Goal: Find specific page/section: Find specific page/section

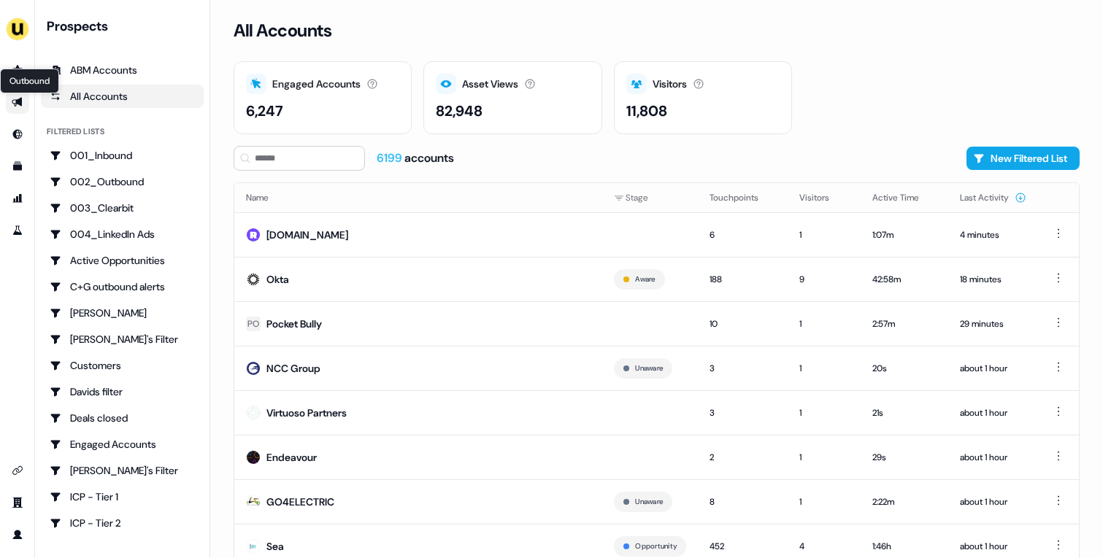
click at [21, 102] on icon "Go to outbound experience" at bounding box center [17, 102] width 10 height 9
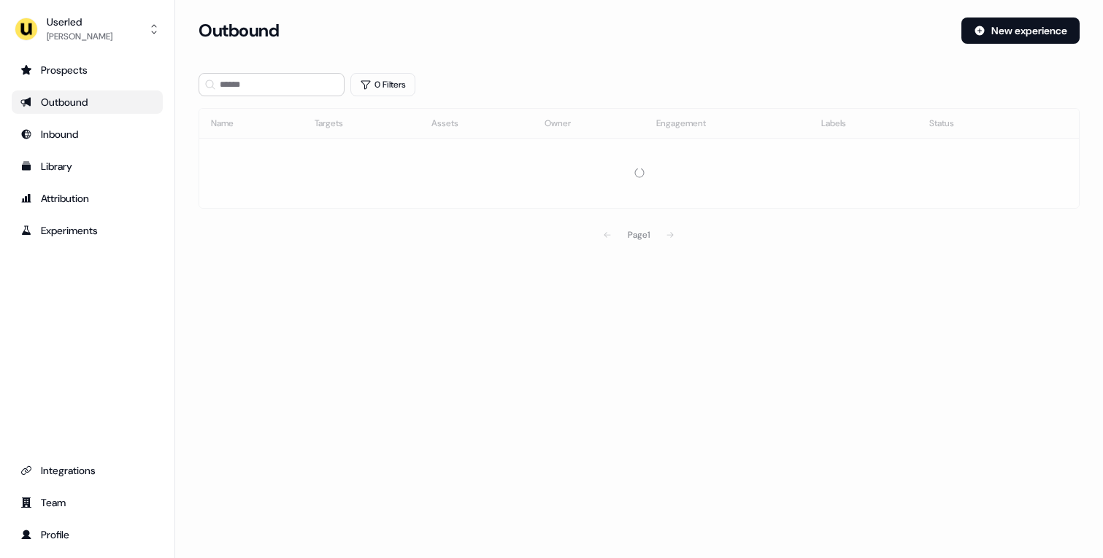
click at [274, 99] on section "Loading... Outbound New experience 0 Filters Name Targets Assets Owner Engageme…" at bounding box center [638, 154] width 927 height 273
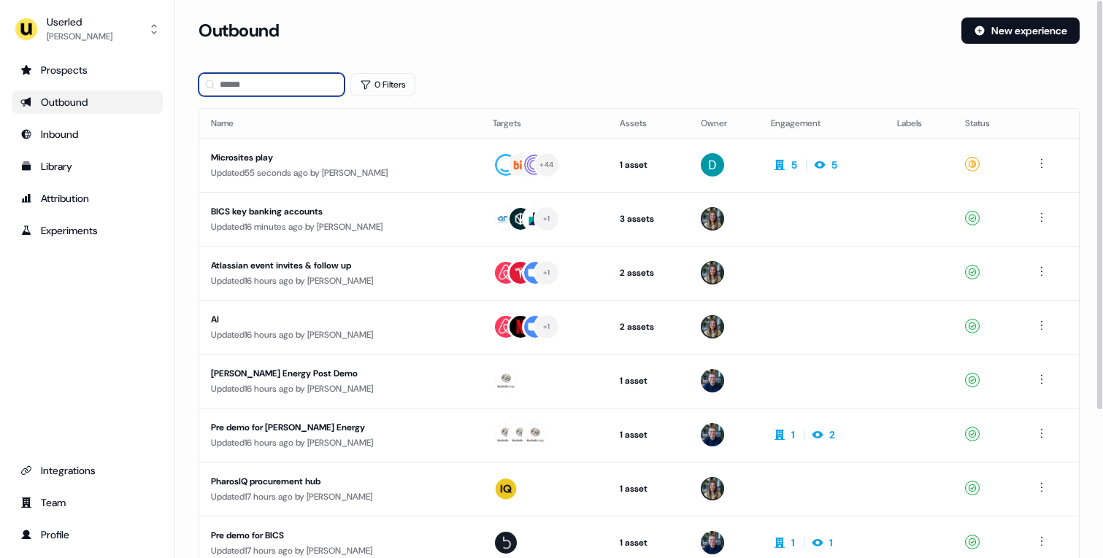
click at [284, 87] on input at bounding box center [271, 84] width 146 height 23
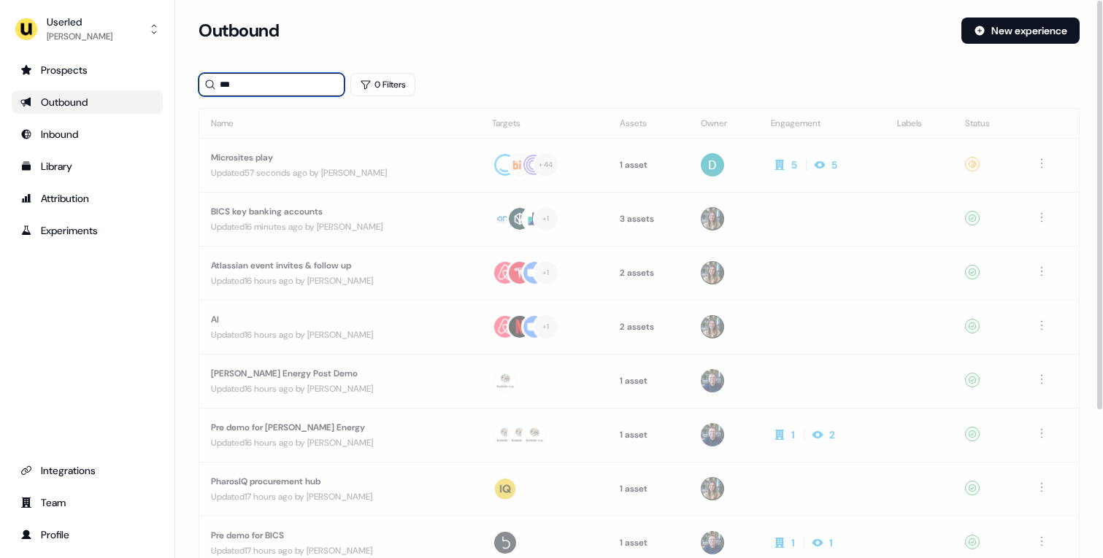
type input "***"
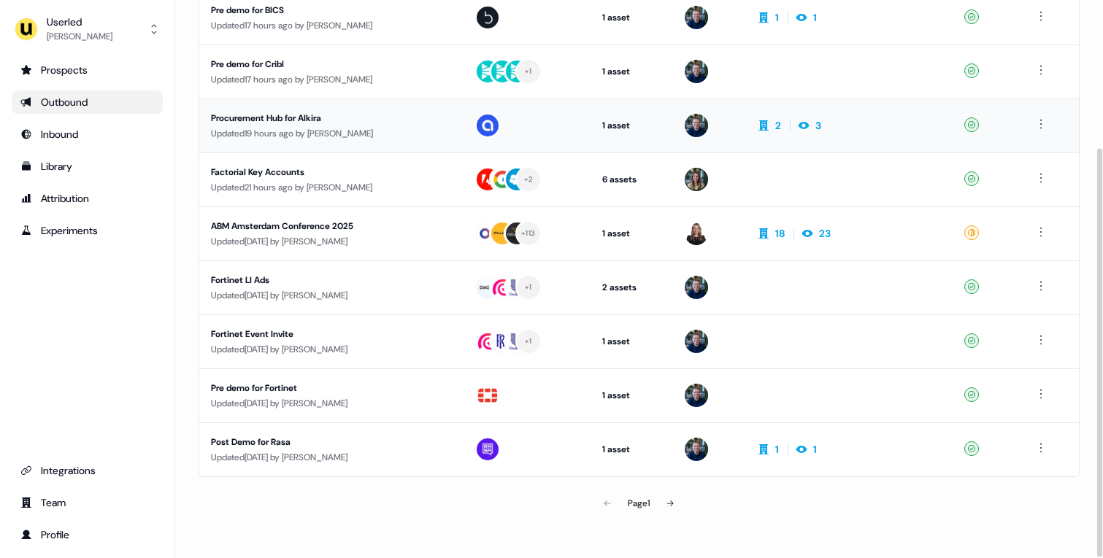
scroll to position [201, 0]
click at [666, 499] on button at bounding box center [669, 504] width 29 height 29
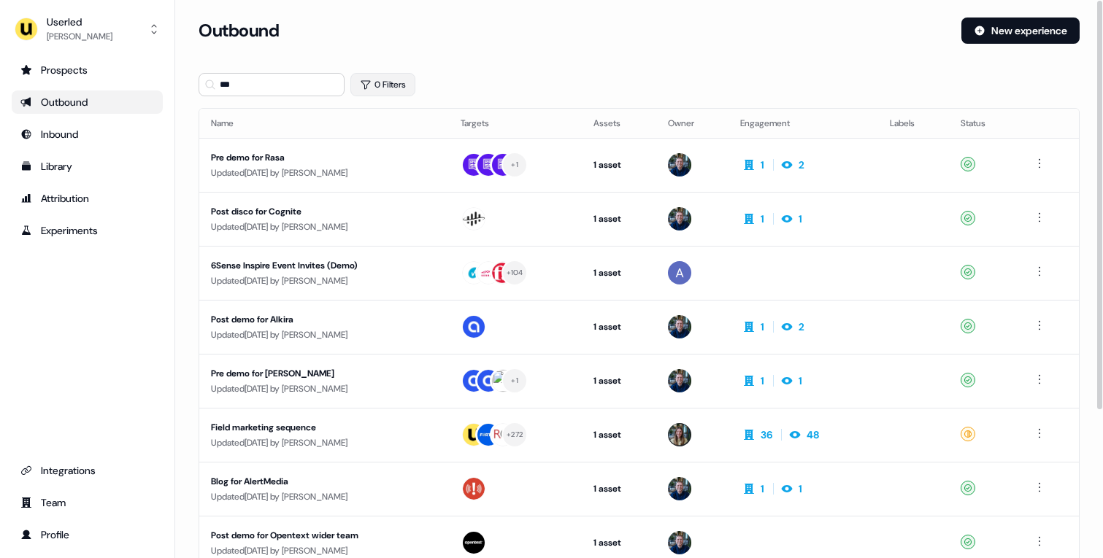
click at [376, 77] on button "0 Filters" at bounding box center [382, 84] width 65 height 23
click at [410, 147] on html "For the best experience switch devices to a bigger screen. Go to Userled.io Use…" at bounding box center [551, 279] width 1103 height 558
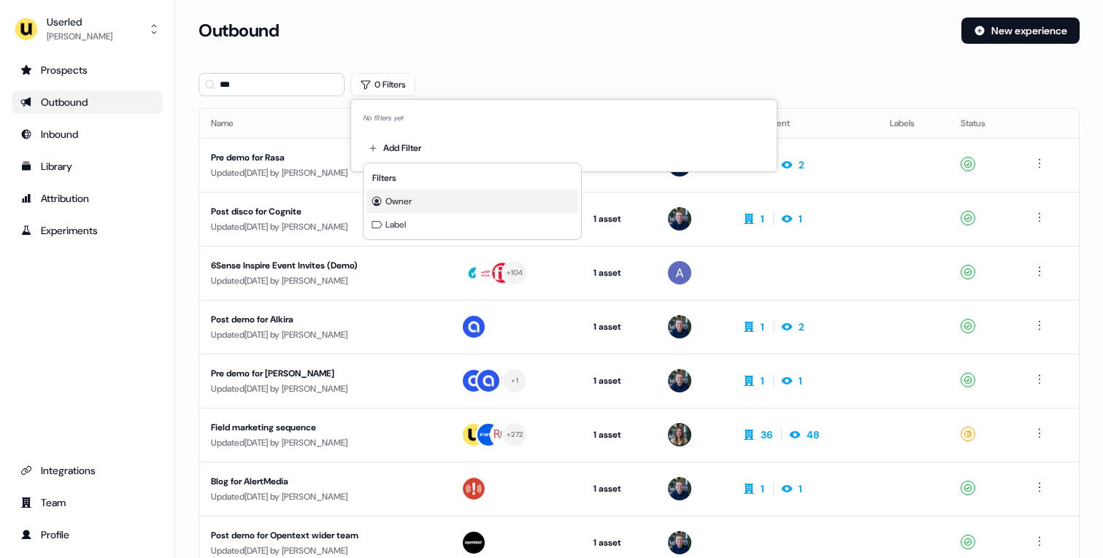
click at [400, 200] on span "Owner" at bounding box center [398, 202] width 26 height 12
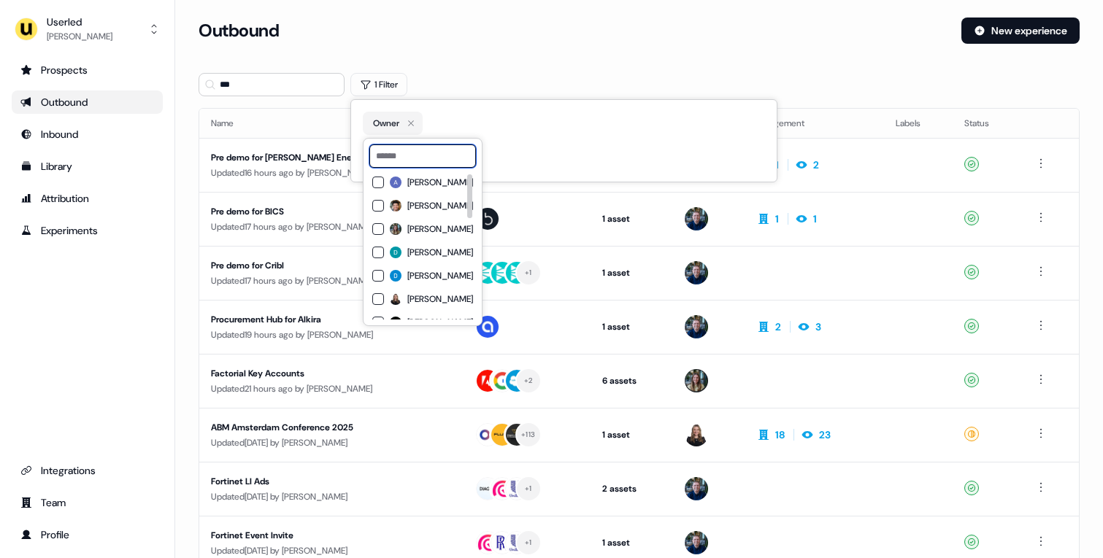
click at [461, 153] on input at bounding box center [422, 155] width 107 height 23
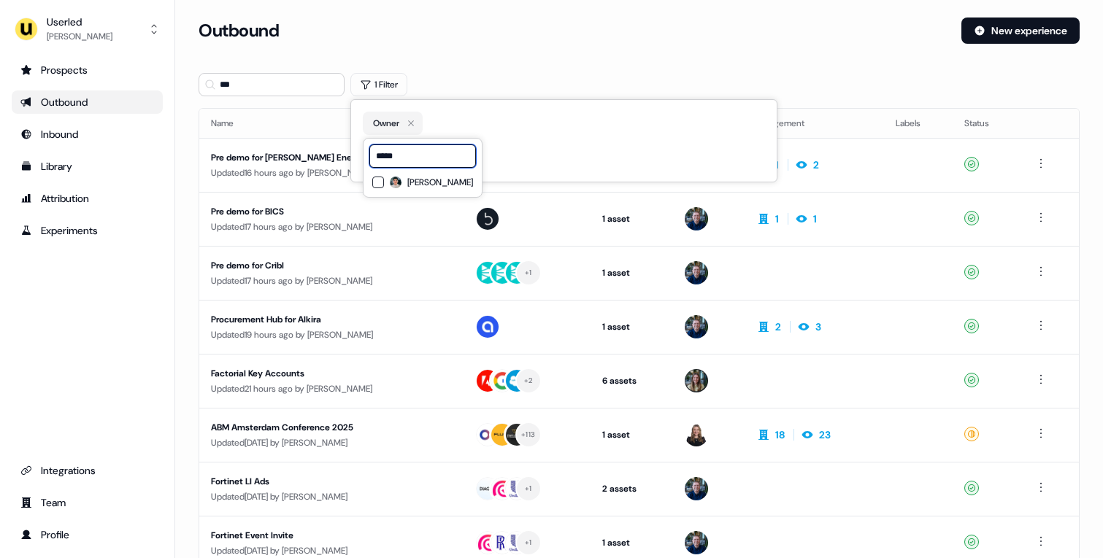
type input "*****"
click at [454, 181] on span "Vincent Plassard" at bounding box center [440, 183] width 66 height 12
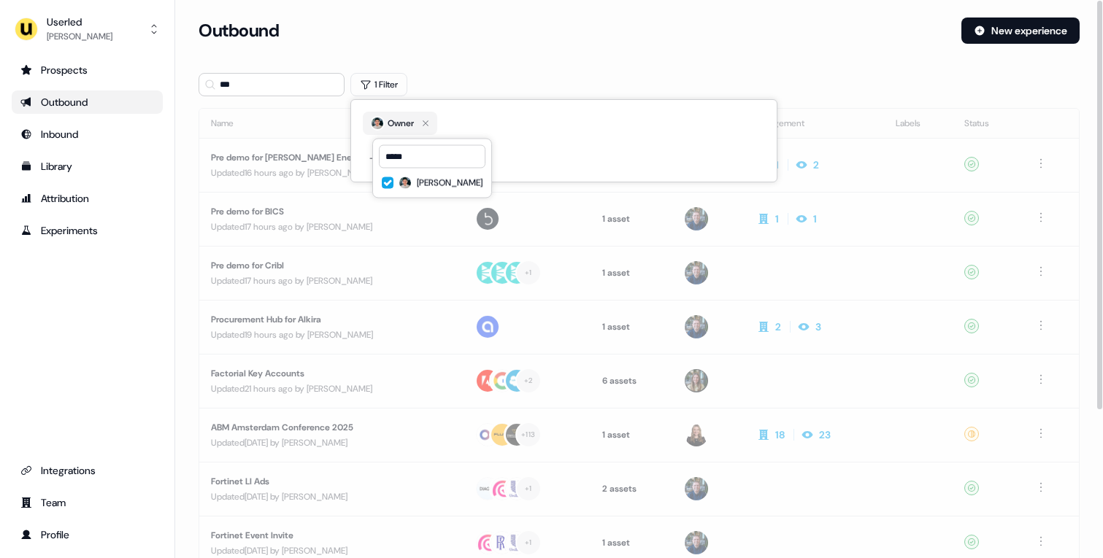
click at [509, 58] on div "Outbound New experience" at bounding box center [638, 40] width 881 height 44
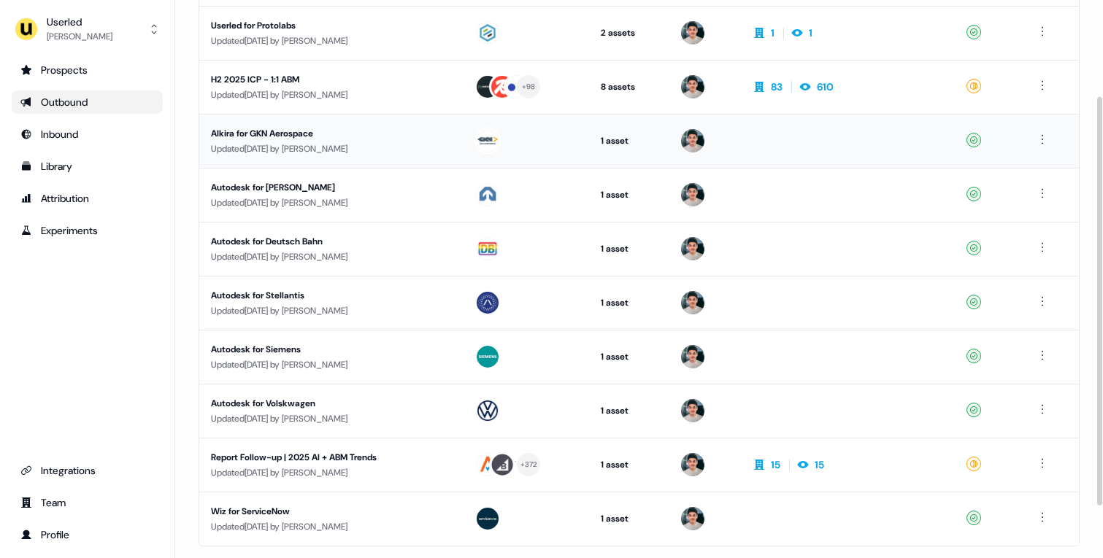
scroll to position [134, 0]
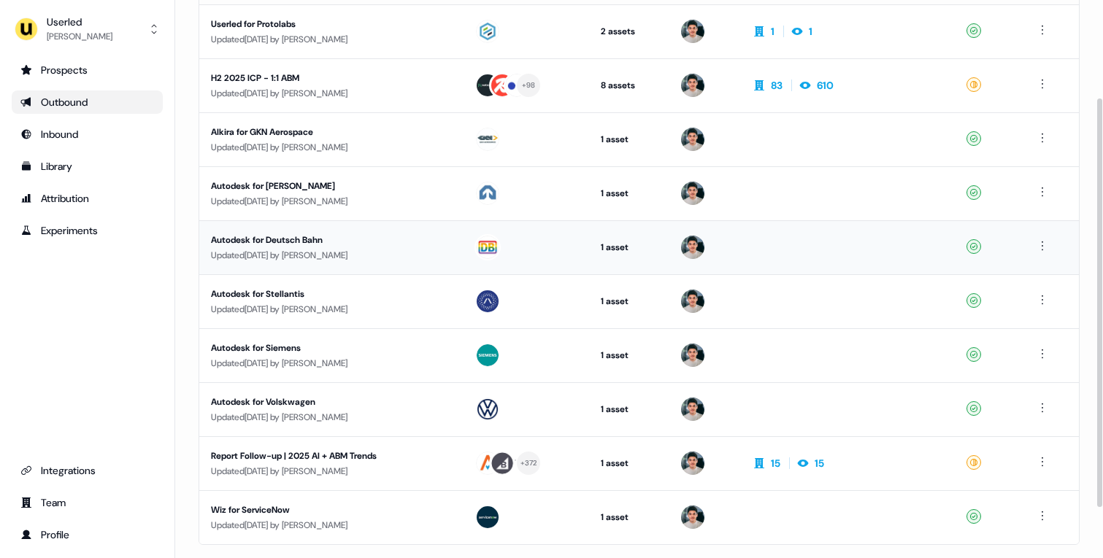
click at [431, 254] on div "Updated 15 days ago by Vincent Plassard" at bounding box center [331, 255] width 240 height 15
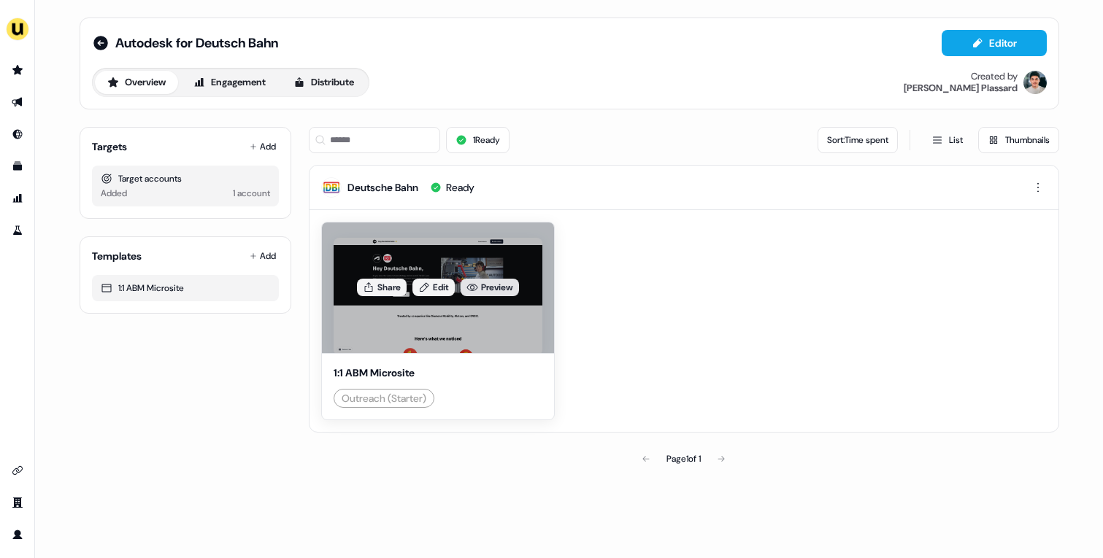
click at [503, 286] on link "Preview" at bounding box center [489, 288] width 58 height 18
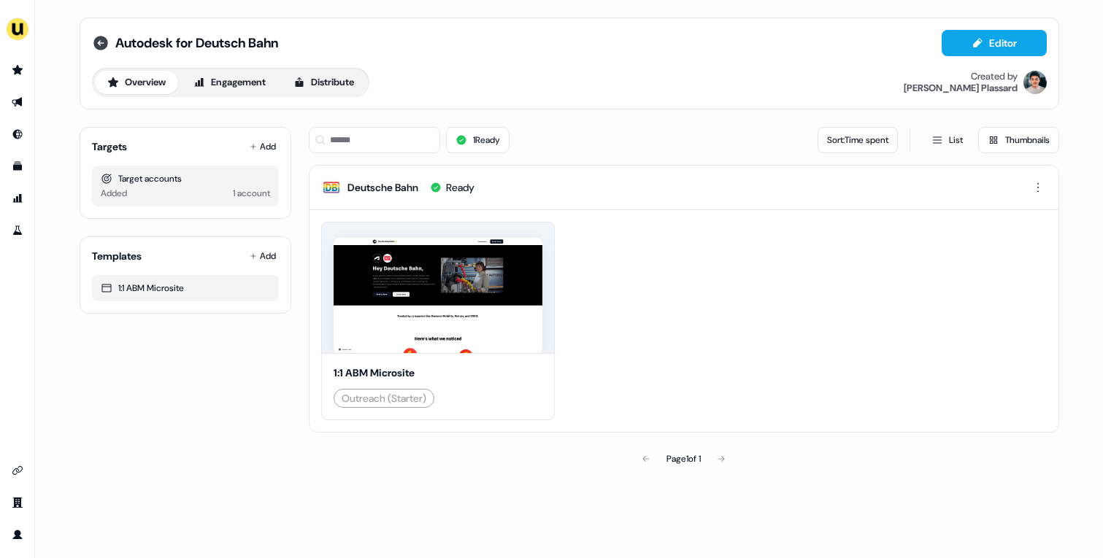
click at [103, 42] on icon at bounding box center [101, 43] width 18 height 18
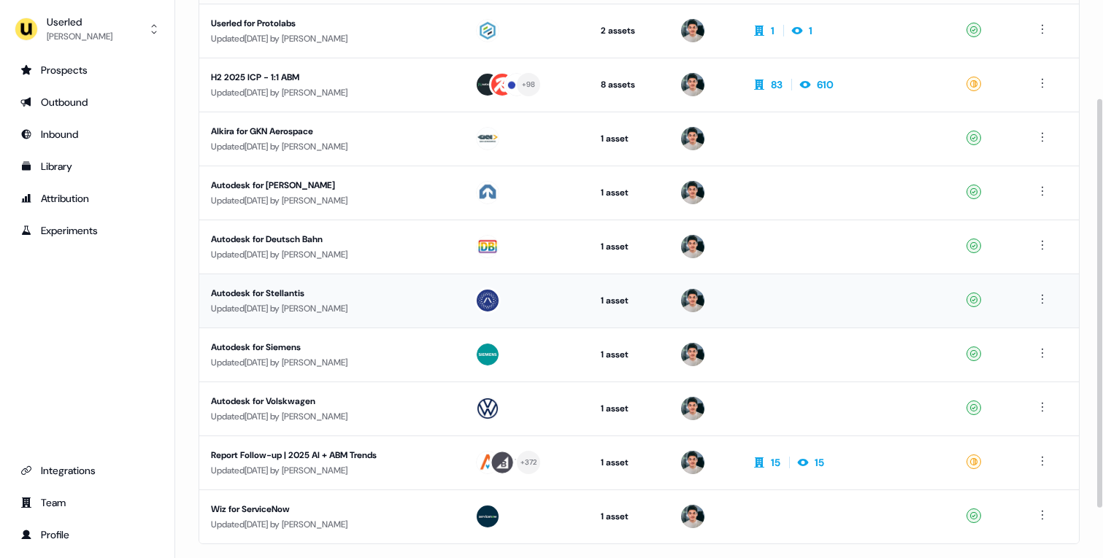
scroll to position [201, 0]
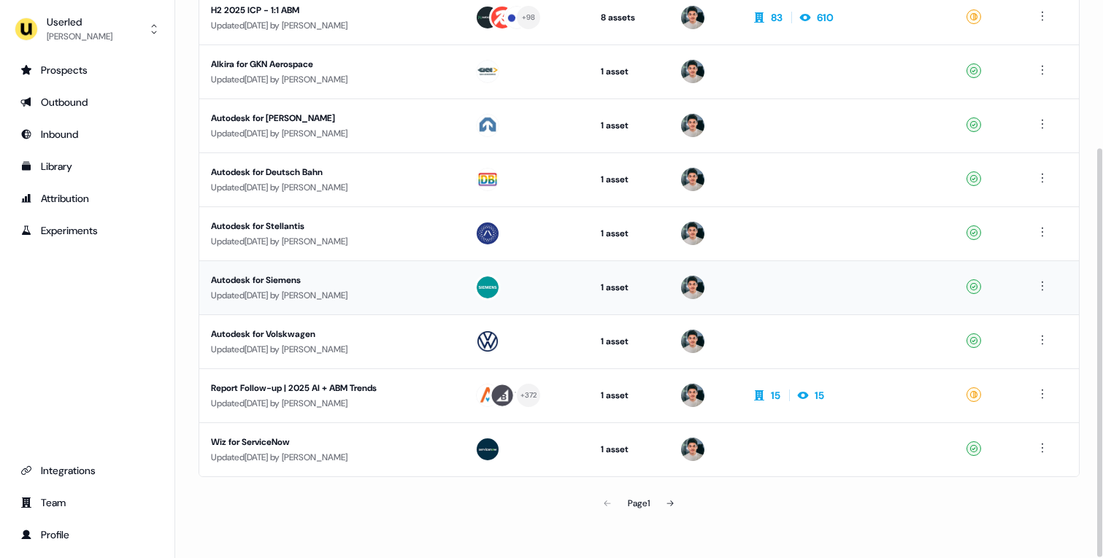
click at [408, 274] on div "Autodesk for Siemens" at bounding box center [331, 280] width 240 height 15
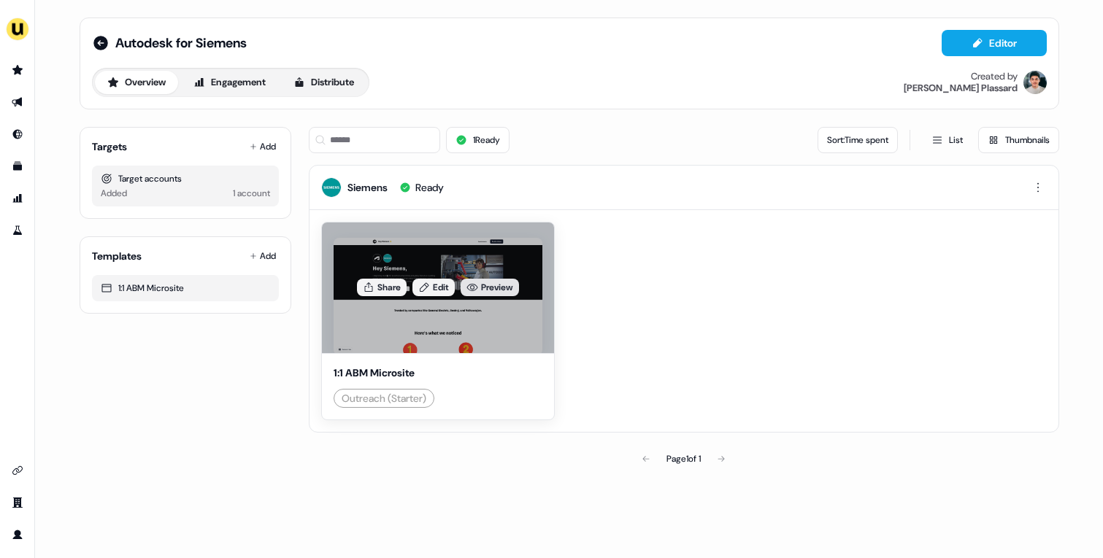
click at [503, 288] on link "Preview" at bounding box center [489, 288] width 58 height 18
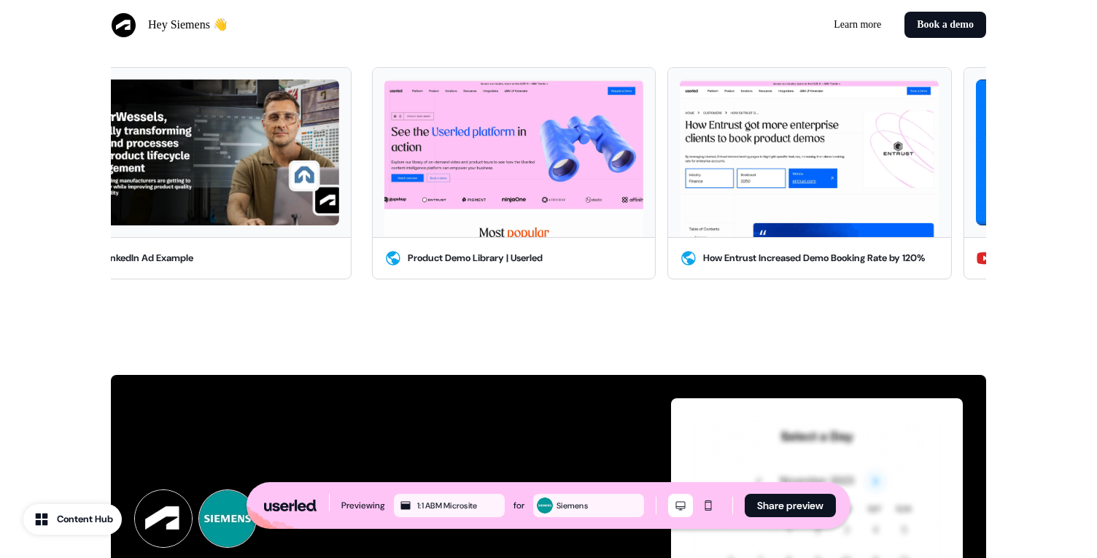
scroll to position [3505, 0]
